Goal: Find contact information: Obtain details needed to contact an individual or organization

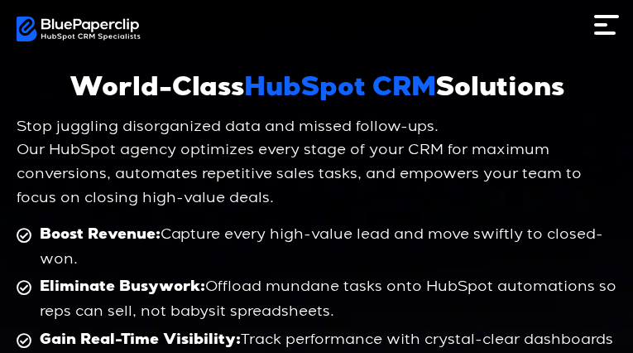
type input "**********"
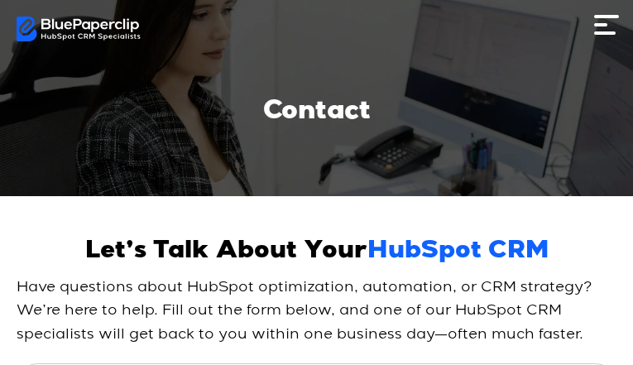
type input "**********"
select select "**********"
